Goal: Information Seeking & Learning: Learn about a topic

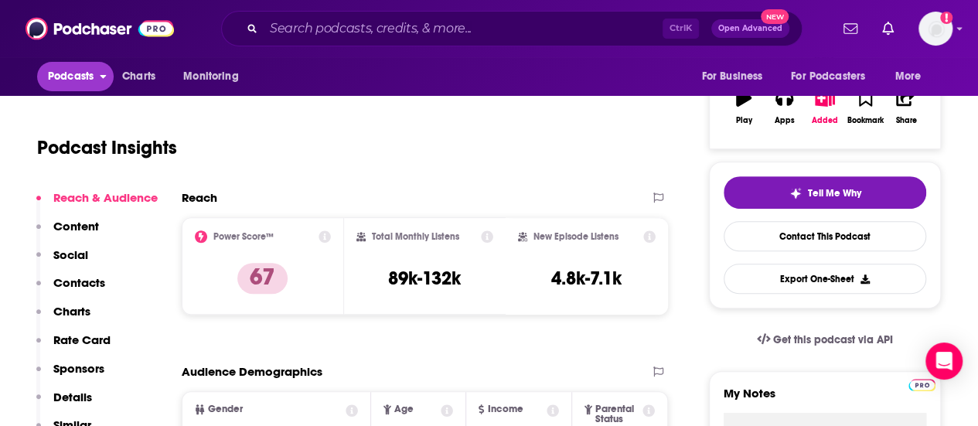
click at [57, 67] on span "Podcasts" at bounding box center [71, 77] width 46 height 22
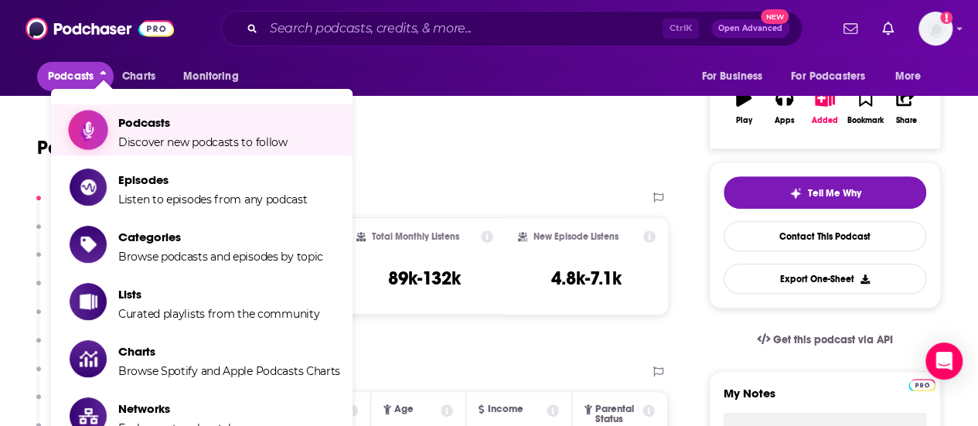
click at [164, 144] on span "Discover new podcasts to follow" at bounding box center [202, 142] width 169 height 14
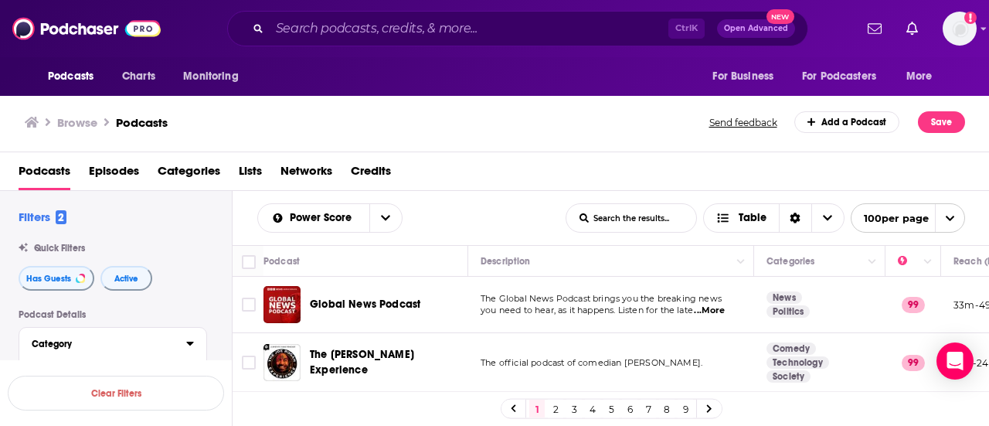
click at [177, 338] on button "Category" at bounding box center [109, 343] width 155 height 19
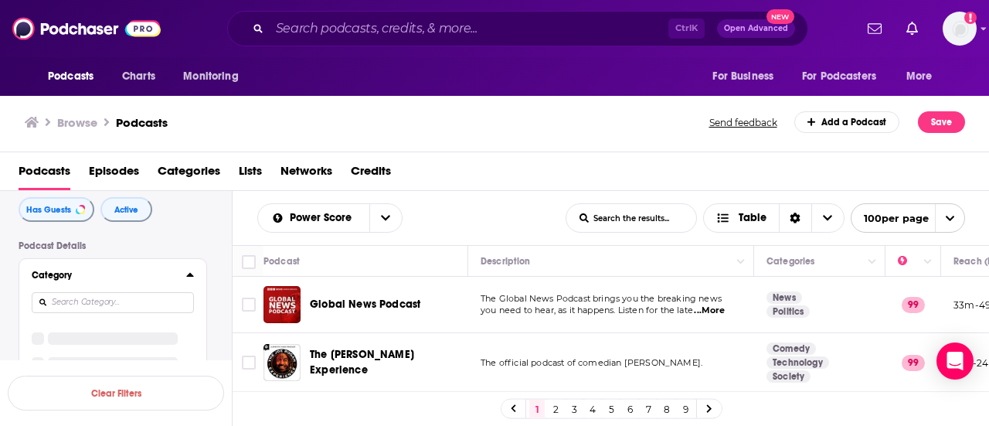
scroll to position [93, 0]
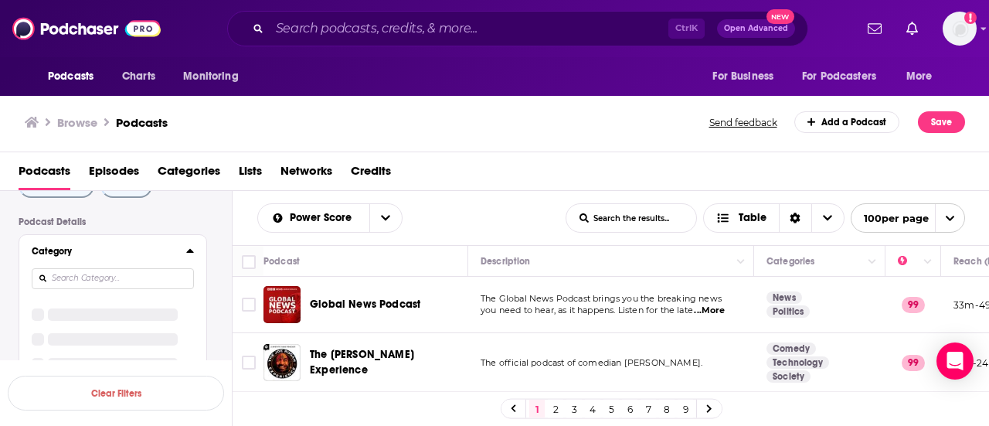
click at [114, 278] on input at bounding box center [113, 278] width 162 height 21
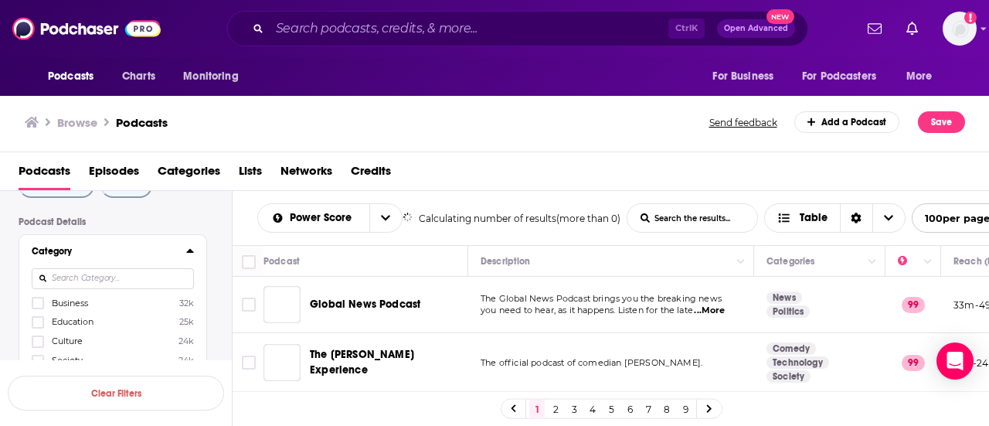
scroll to position [15, 0]
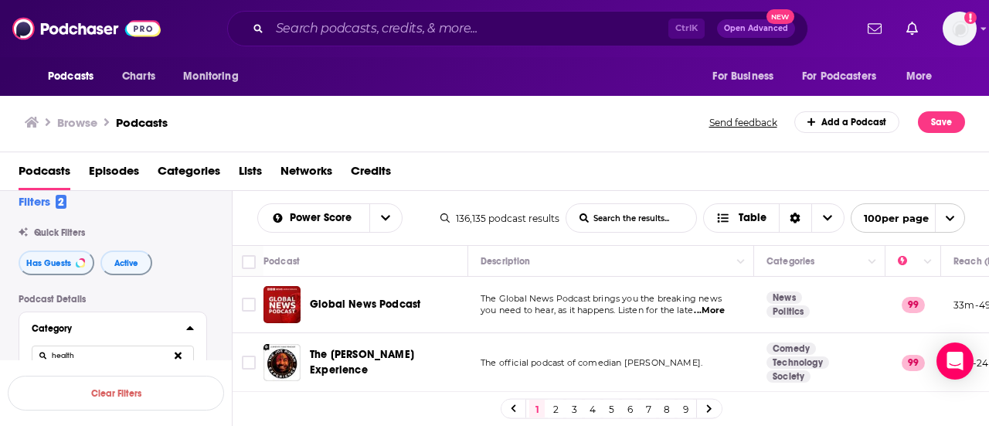
type input "health"
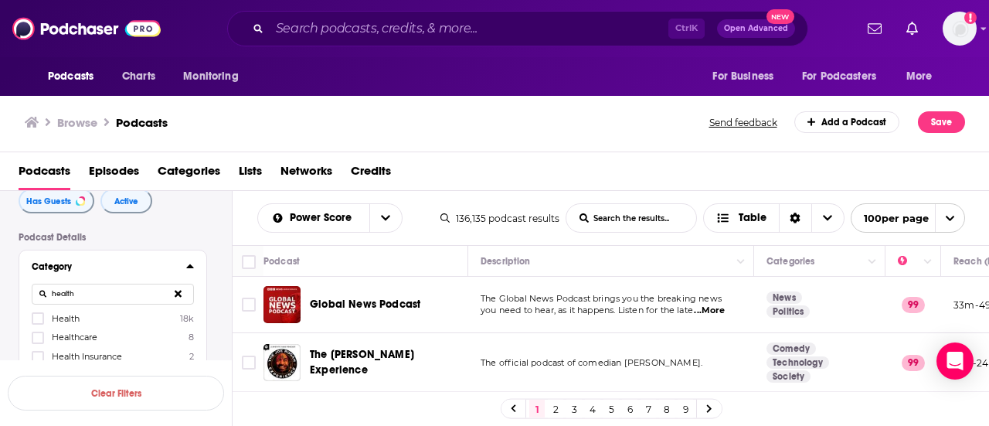
scroll to position [108, 0]
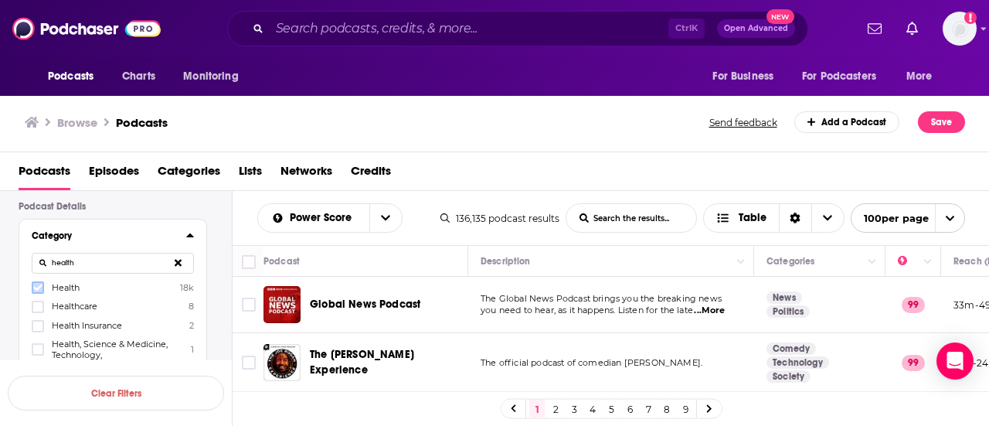
click at [38, 287] on icon at bounding box center [37, 287] width 9 height 9
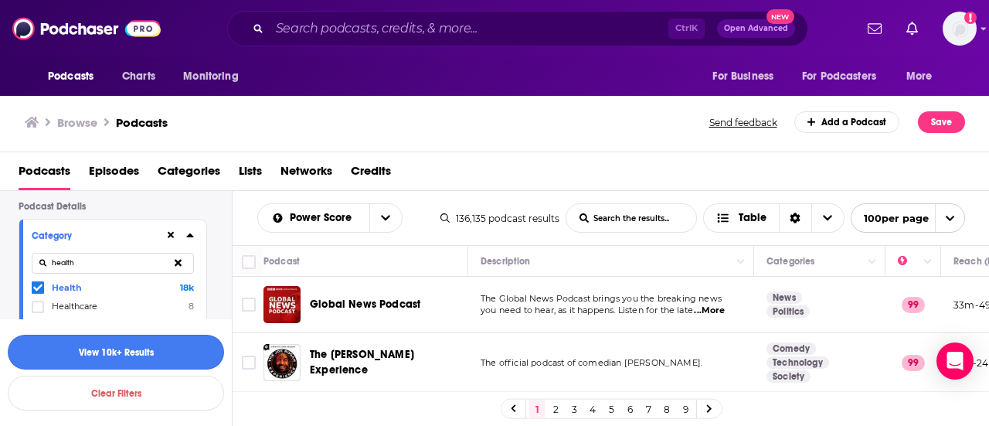
click at [152, 342] on button "View 10k+ Results" at bounding box center [116, 352] width 216 height 35
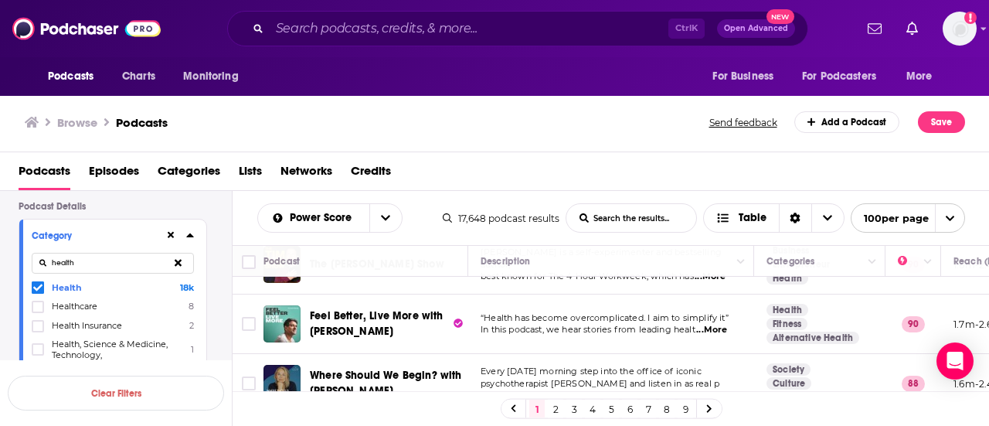
scroll to position [371, 0]
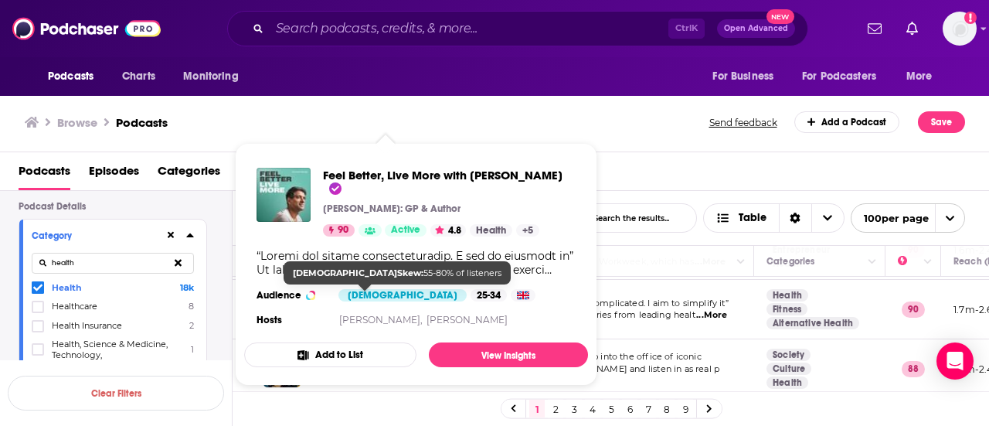
drag, startPoint x: 382, startPoint y: 296, endPoint x: 290, endPoint y: 103, distance: 214.0
click at [290, 103] on div "Browse Podcasts Send feedback Add a Podcast Save" at bounding box center [495, 123] width 990 height 60
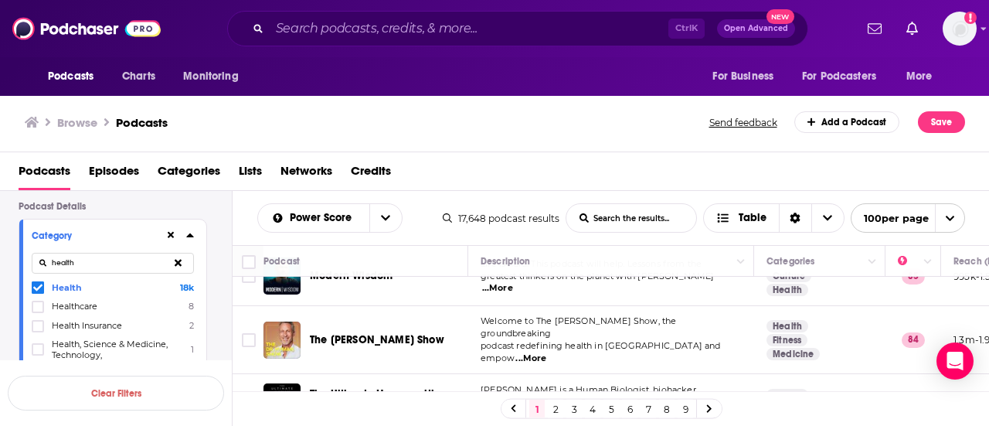
scroll to position [1175, 0]
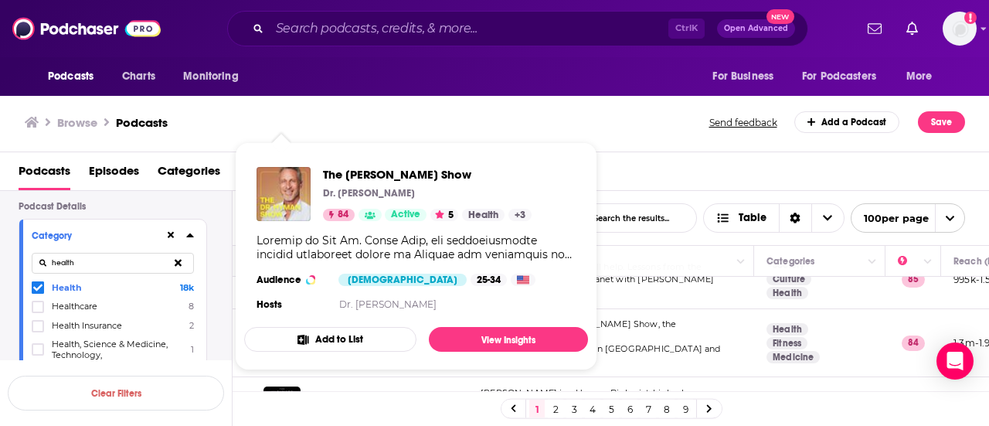
click at [623, 143] on div "Browse Podcasts Send feedback Add a Podcast Save" at bounding box center [495, 123] width 990 height 60
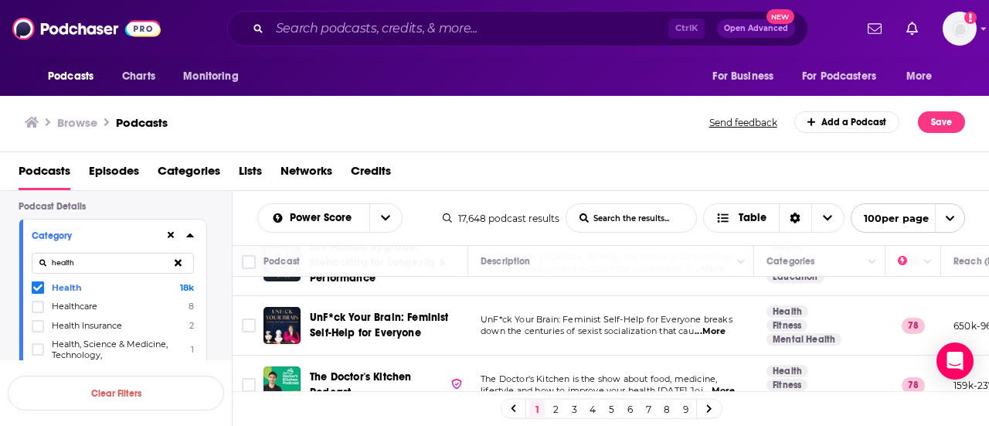
scroll to position [2968, 0]
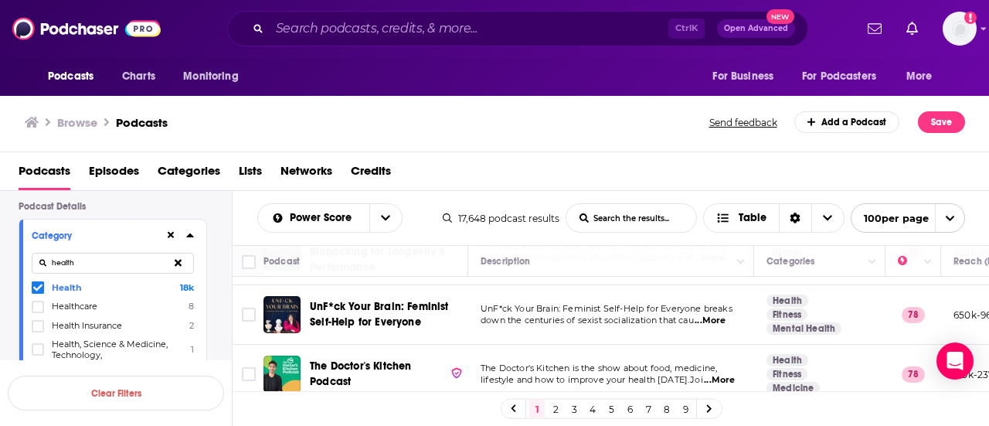
click at [652, 172] on div "Podcasts Episodes Categories Lists Networks Credits" at bounding box center [498, 174] width 959 height 32
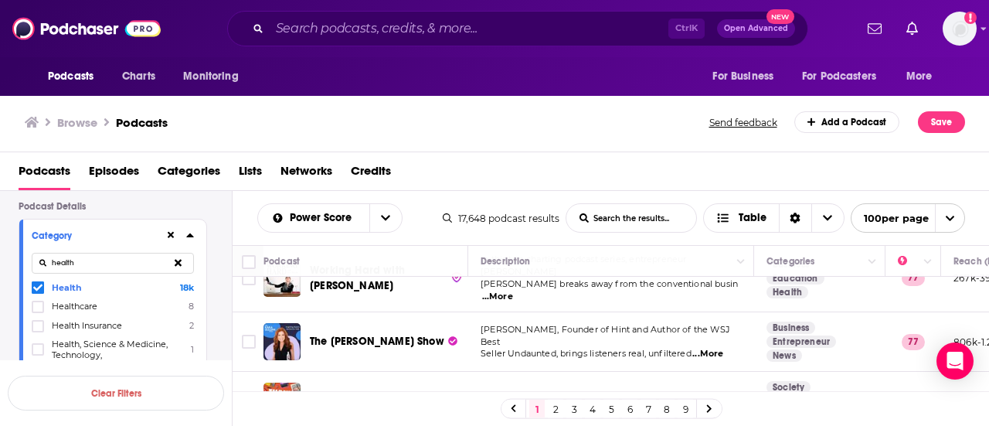
scroll to position [3618, 0]
